Goal: Feedback & Contribution: Leave review/rating

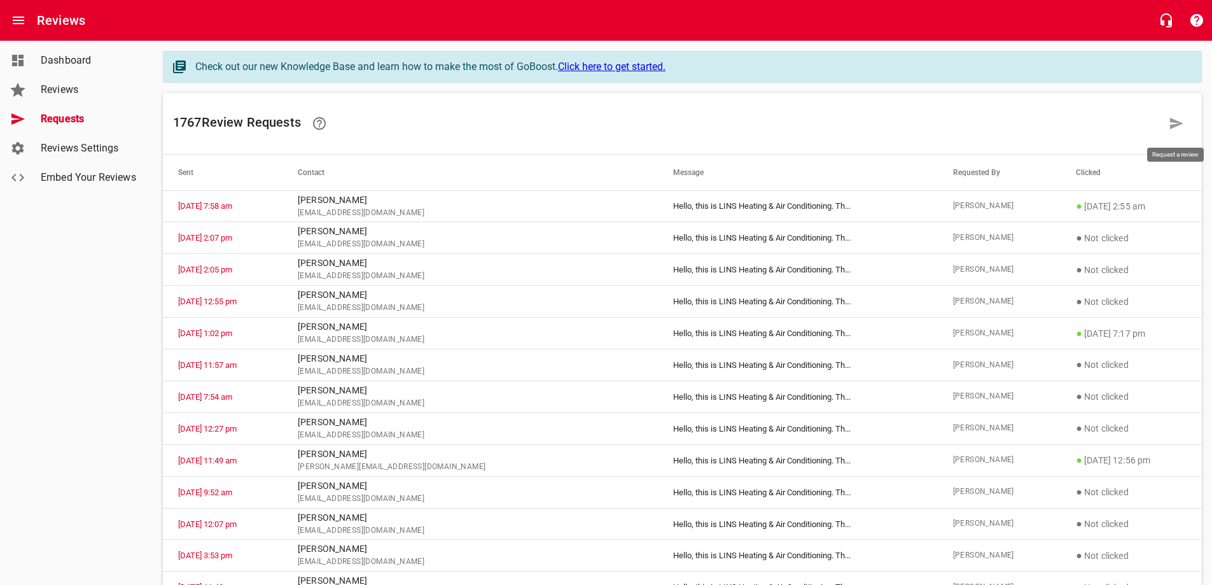
click at [1177, 121] on icon at bounding box center [1176, 123] width 13 height 11
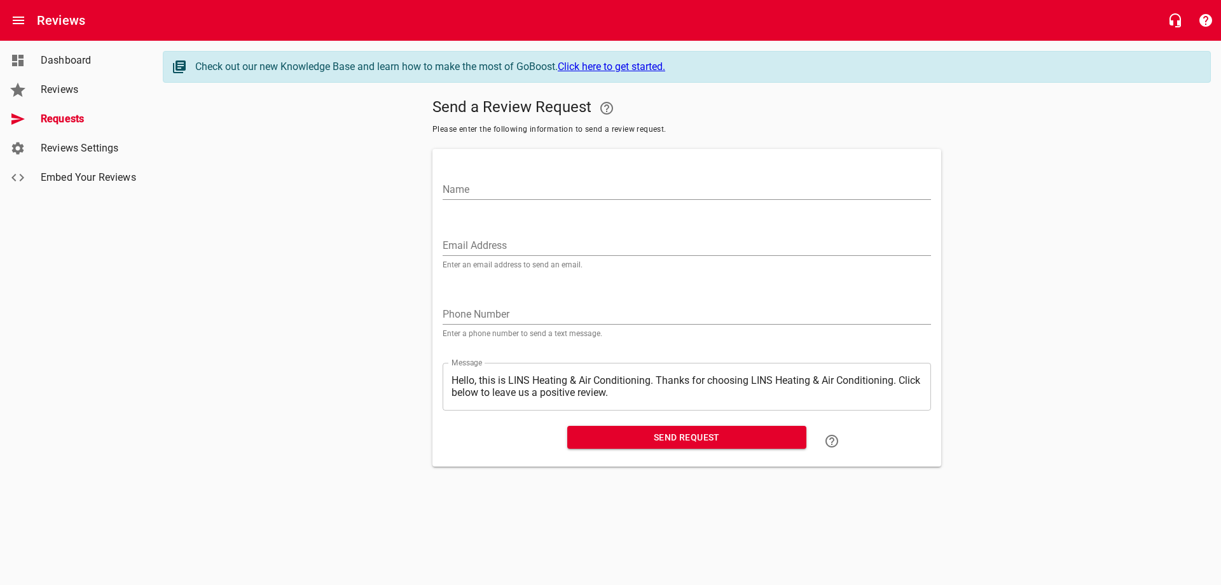
click at [480, 240] on input "Email Address" at bounding box center [687, 245] width 489 height 20
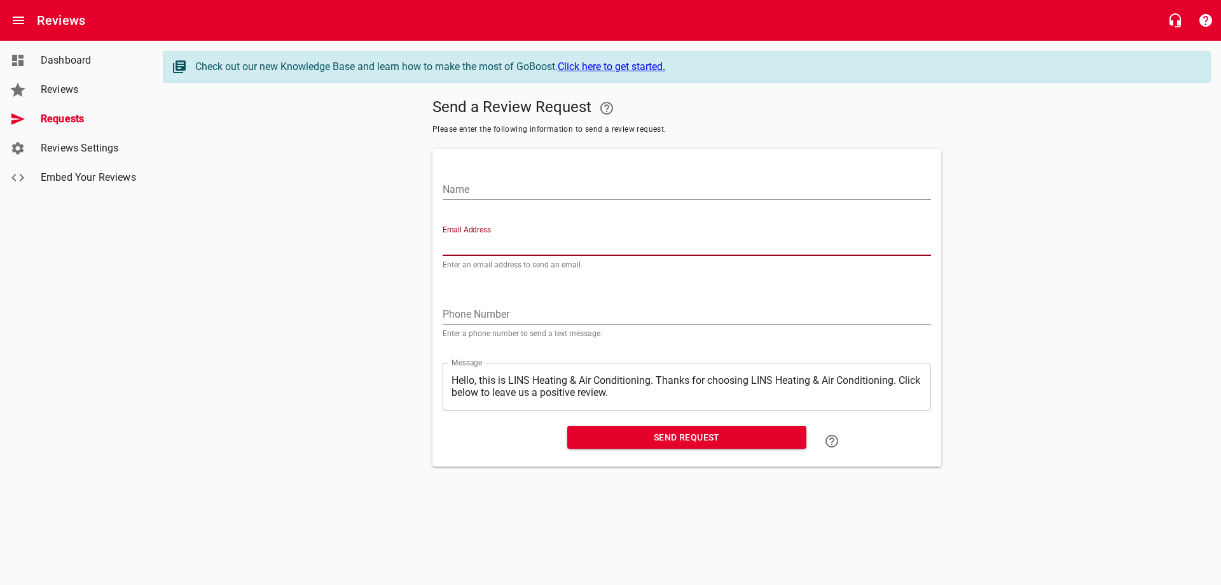
paste input "[EMAIL_ADDRESS][DOMAIN_NAME]"
type input "[EMAIL_ADDRESS][DOMAIN_NAME]"
click at [512, 188] on input "Name" at bounding box center [687, 189] width 489 height 20
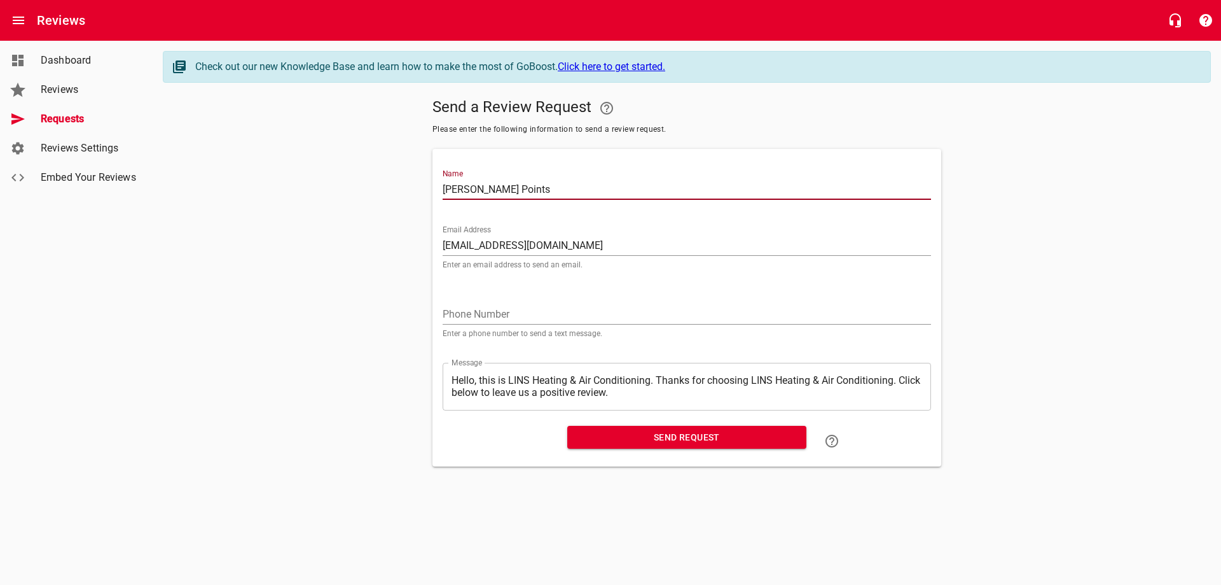
type input "[PERSON_NAME] Points"
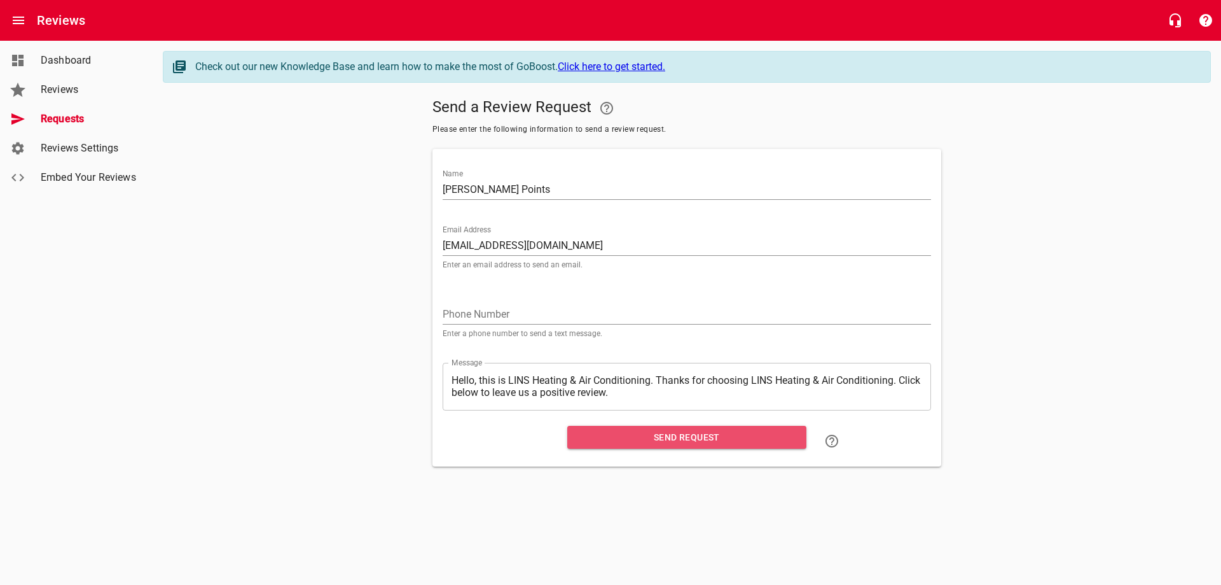
click at [669, 441] on span "Send Request" at bounding box center [687, 437] width 219 height 16
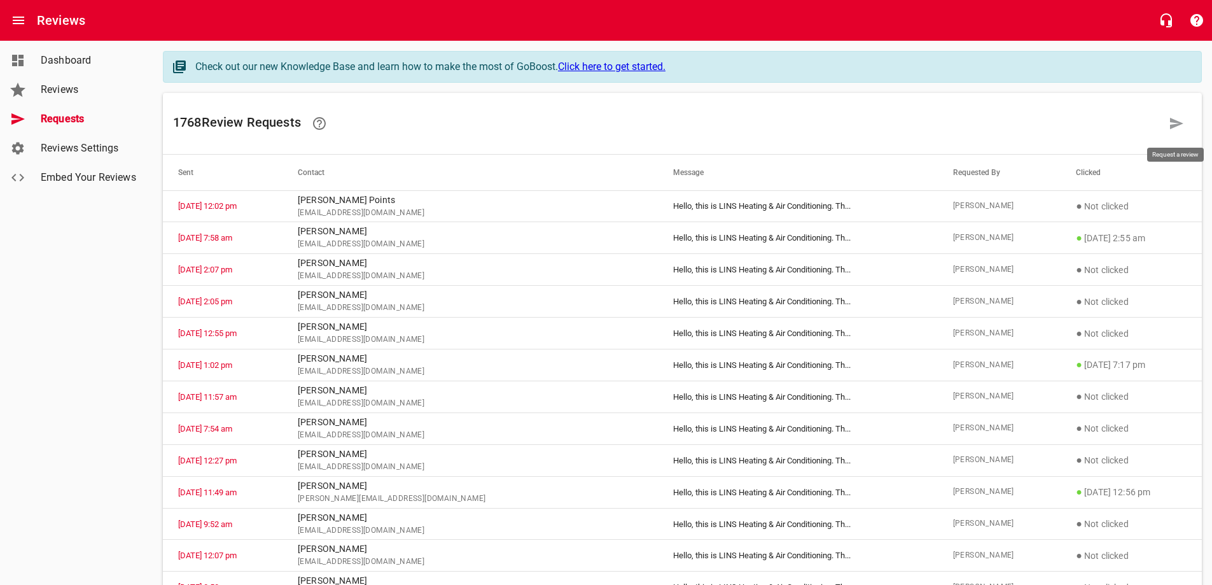
click at [1174, 127] on icon at bounding box center [1176, 123] width 13 height 11
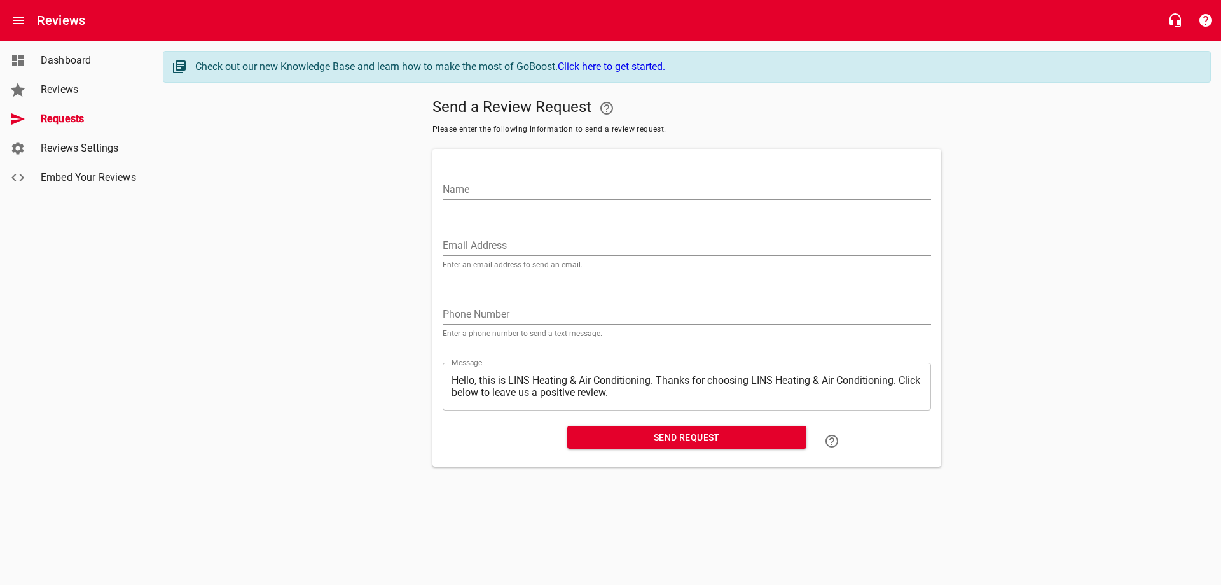
click at [484, 239] on input "Email Address" at bounding box center [687, 245] width 489 height 20
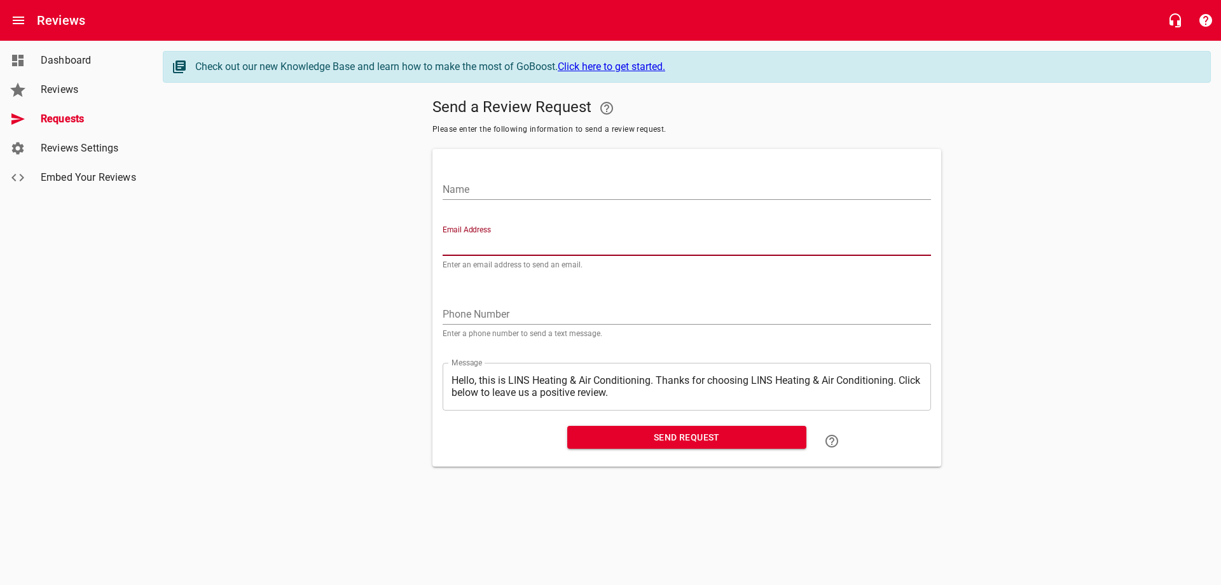
paste input "[EMAIL_ADDRESS][DOMAIN_NAME]"
type input "[EMAIL_ADDRESS][DOMAIN_NAME]"
click at [538, 192] on input "Name" at bounding box center [687, 189] width 489 height 20
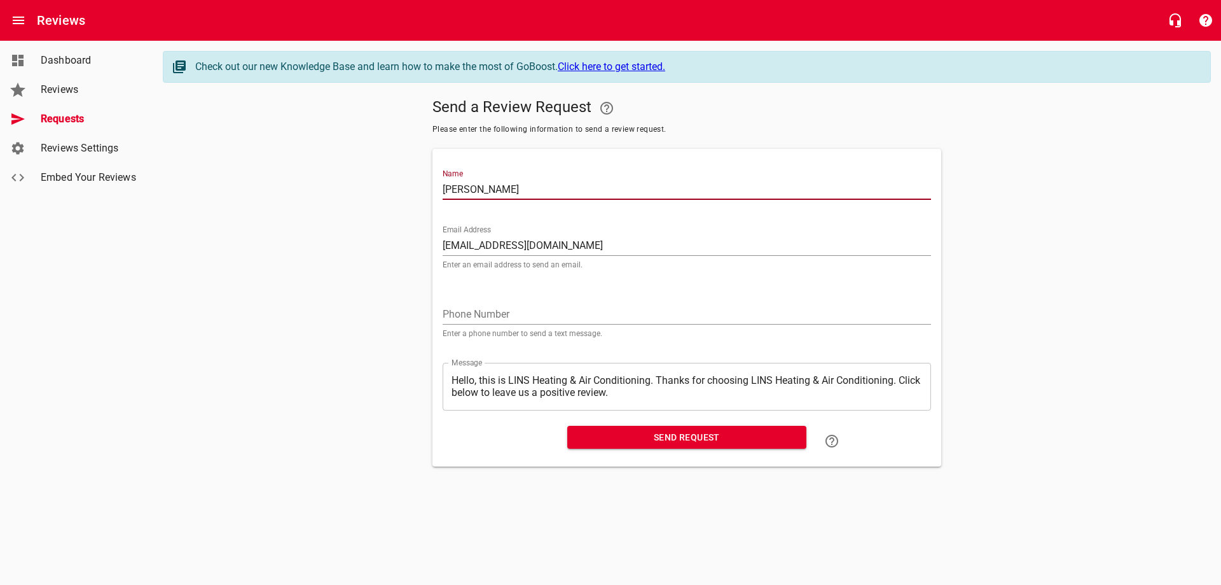
type input "[PERSON_NAME]"
click at [674, 436] on span "Send Request" at bounding box center [687, 437] width 219 height 16
